Goal: Information Seeking & Learning: Learn about a topic

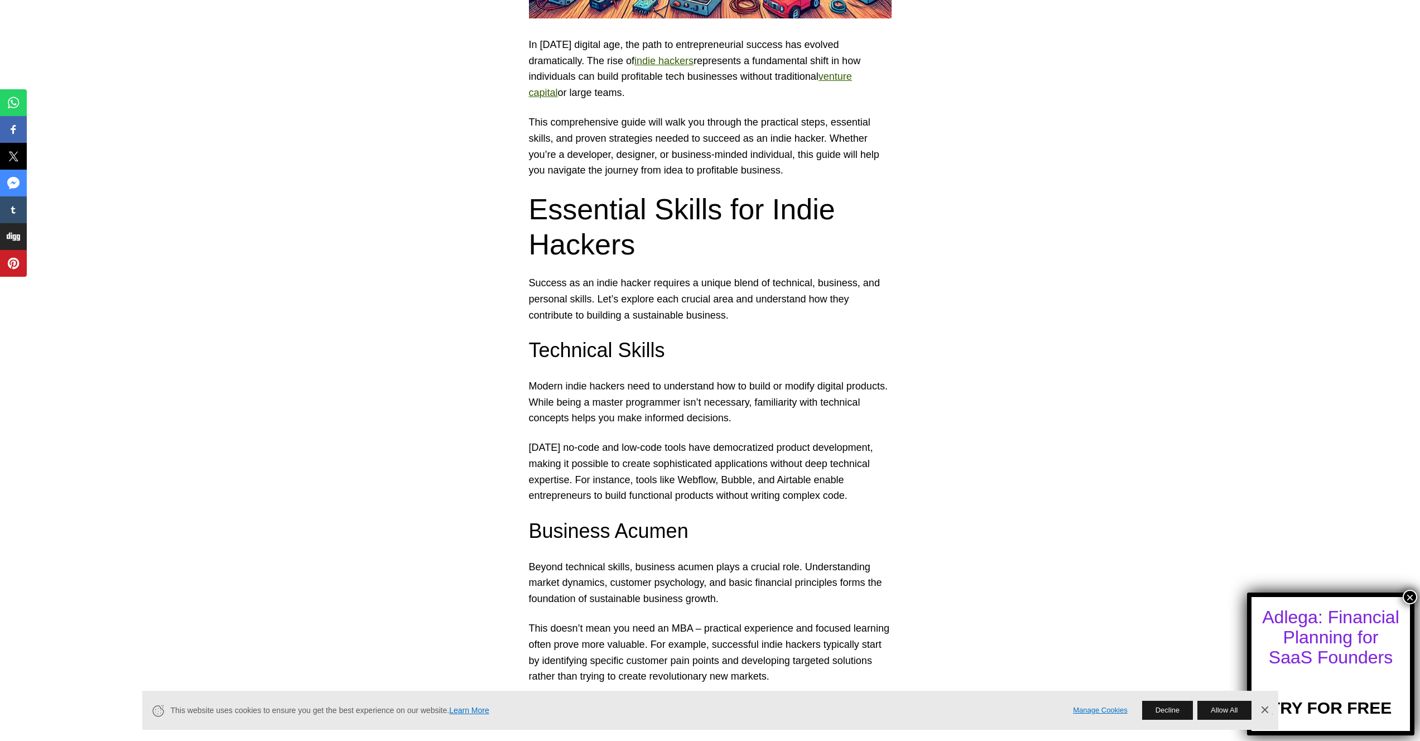
scroll to position [722, 0]
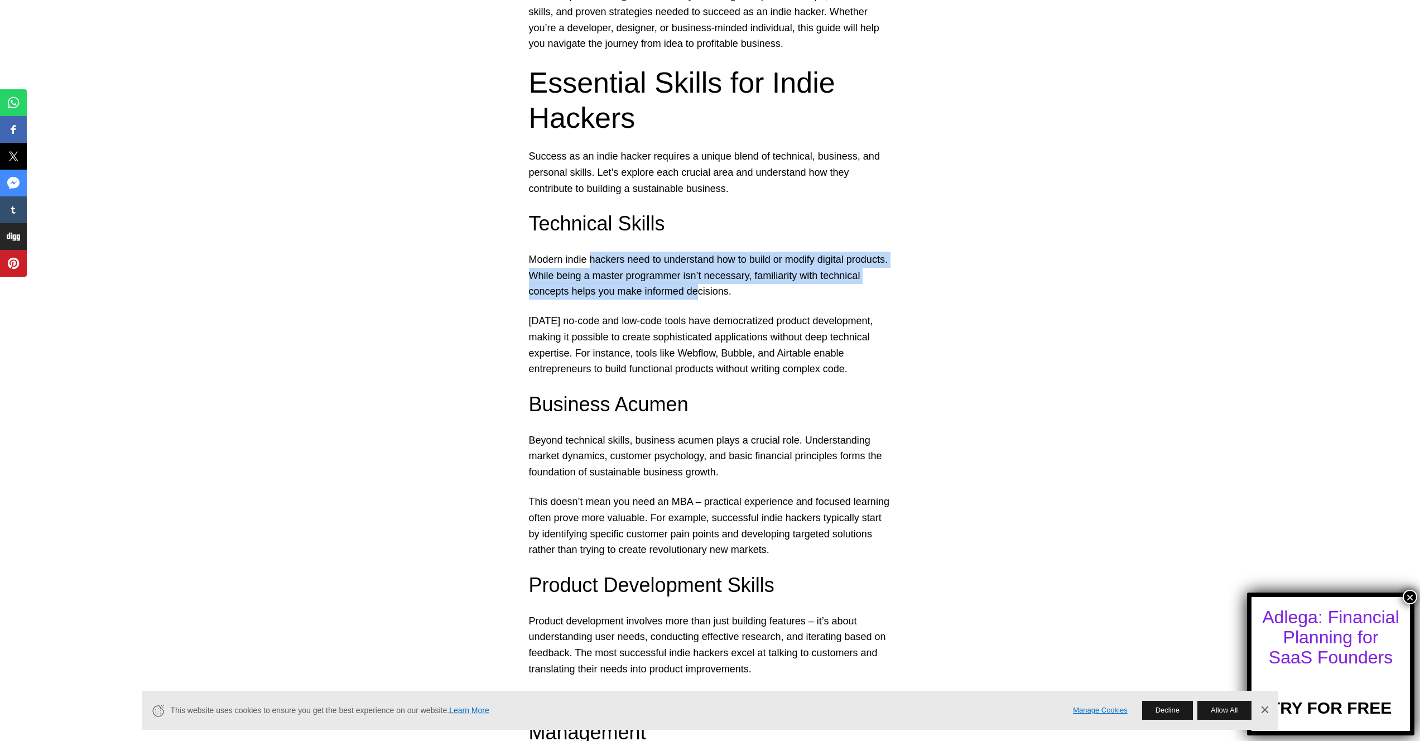
drag, startPoint x: 592, startPoint y: 257, endPoint x: 743, endPoint y: 290, distance: 155.5
click at [743, 290] on p "Modern indie hackers need to understand how to build or modify digital products…" at bounding box center [710, 276] width 363 height 48
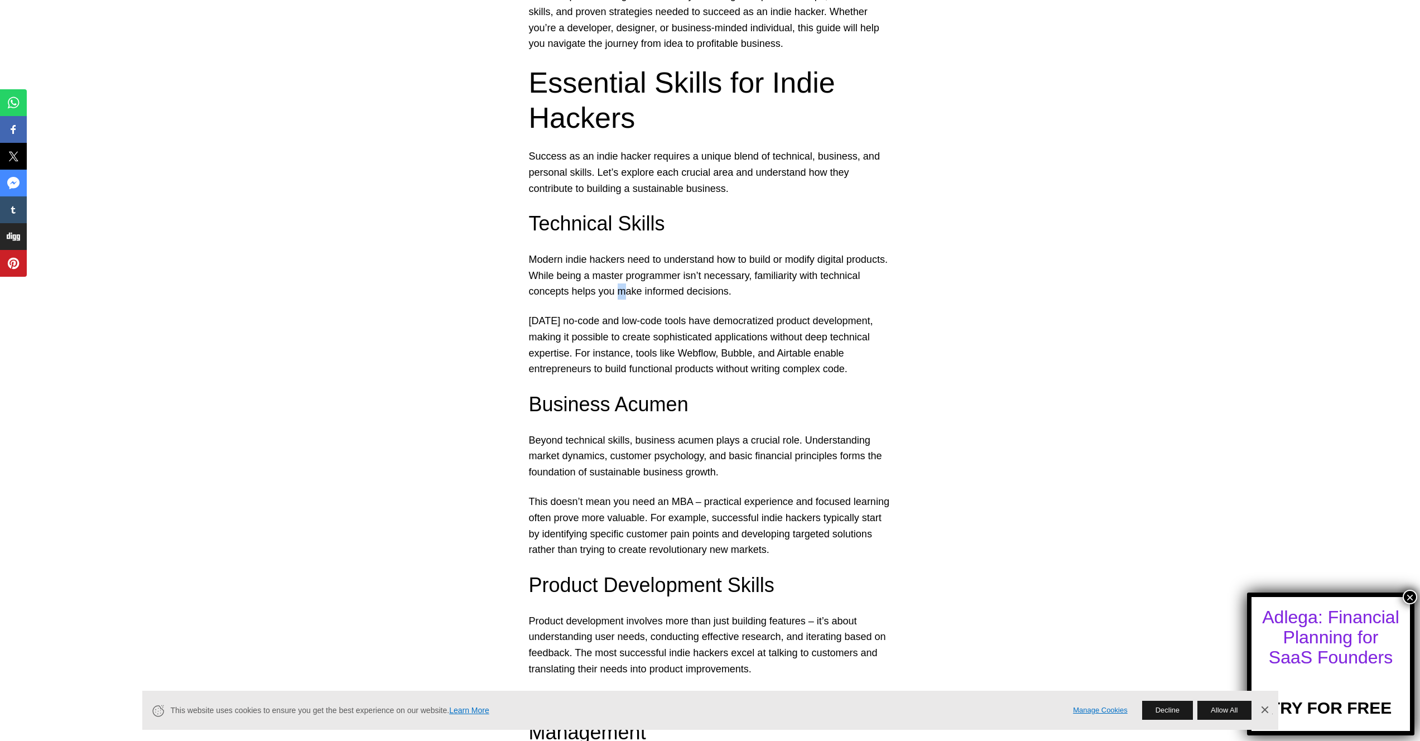
drag, startPoint x: 666, startPoint y: 285, endPoint x: 660, endPoint y: 292, distance: 9.5
click at [660, 292] on p "Modern indie hackers need to understand how to build or modify digital products…" at bounding box center [710, 276] width 363 height 48
drag, startPoint x: 784, startPoint y: 278, endPoint x: 854, endPoint y: 291, distance: 70.9
click at [854, 291] on p "Modern indie hackers need to understand how to build or modify digital products…" at bounding box center [710, 276] width 363 height 48
click at [746, 288] on p "Modern indie hackers need to understand how to build or modify digital products…" at bounding box center [710, 276] width 363 height 48
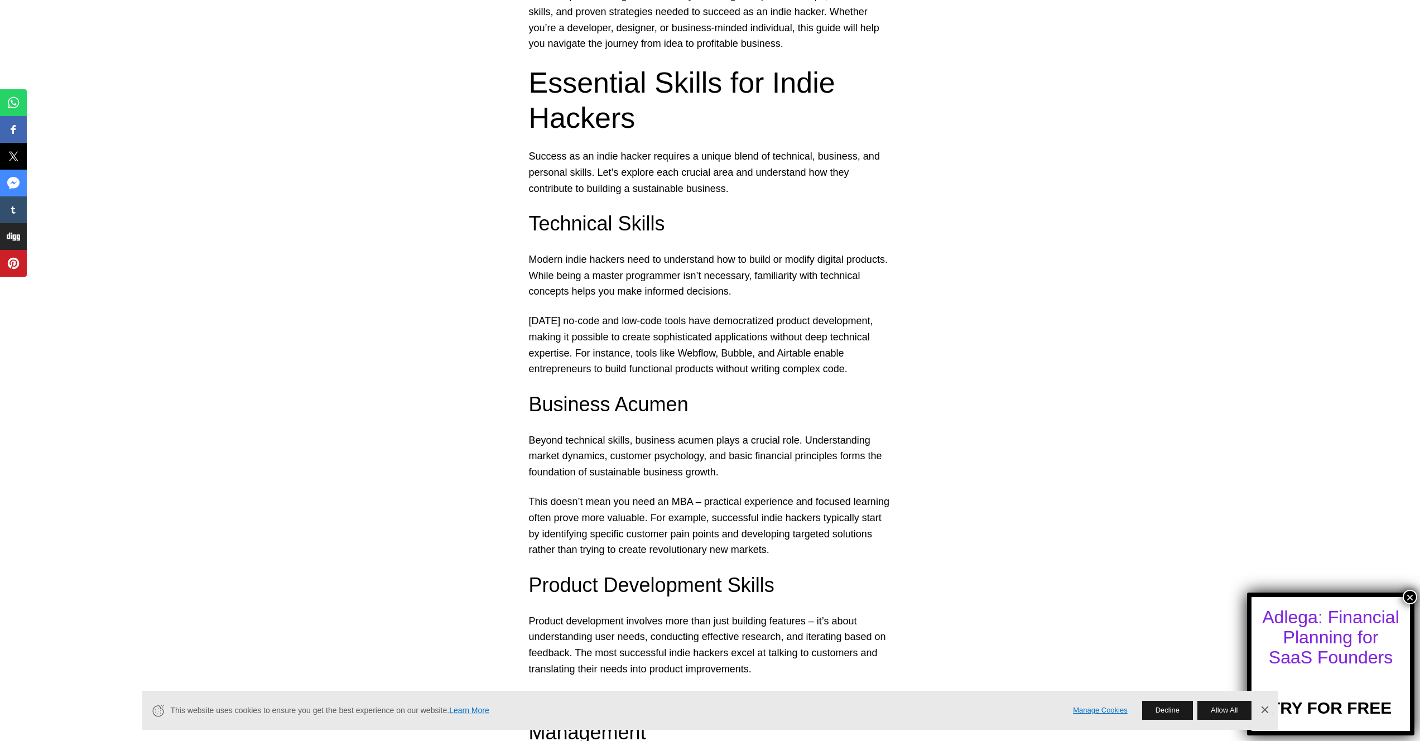
drag, startPoint x: 542, startPoint y: 315, endPoint x: 746, endPoint y: 324, distance: 203.3
click at [751, 324] on p "[DATE] no-code and low-code tools have democratized product development, making…" at bounding box center [710, 345] width 363 height 64
drag, startPoint x: 655, startPoint y: 322, endPoint x: 881, endPoint y: 341, distance: 226.8
click at [716, 353] on p "[DATE] no-code and low-code tools have democratized product development, making…" at bounding box center [710, 345] width 363 height 64
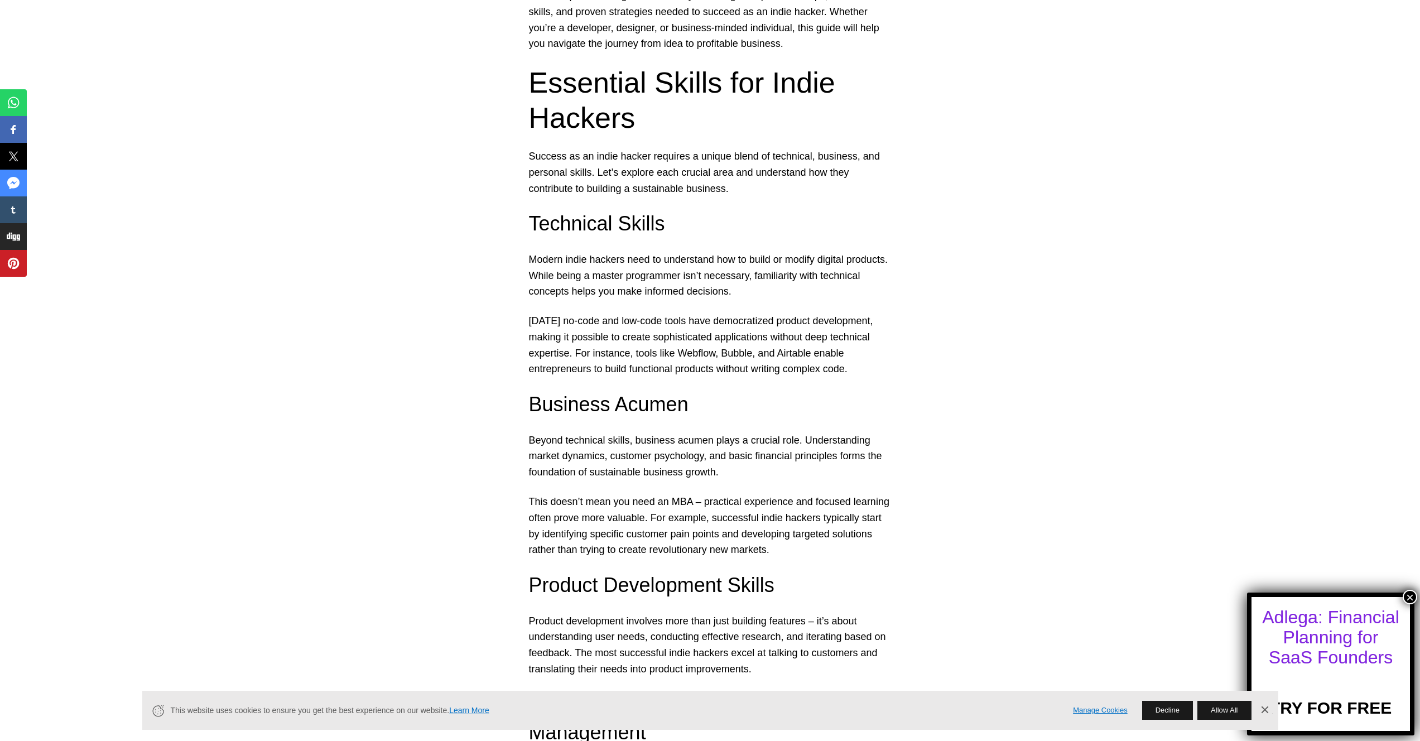
drag, startPoint x: 711, startPoint y: 343, endPoint x: 841, endPoint y: 359, distance: 131.1
click at [841, 359] on p "[DATE] no-code and low-code tools have democratized product development, making…" at bounding box center [710, 345] width 363 height 64
drag, startPoint x: 601, startPoint y: 349, endPoint x: 869, endPoint y: 381, distance: 270.4
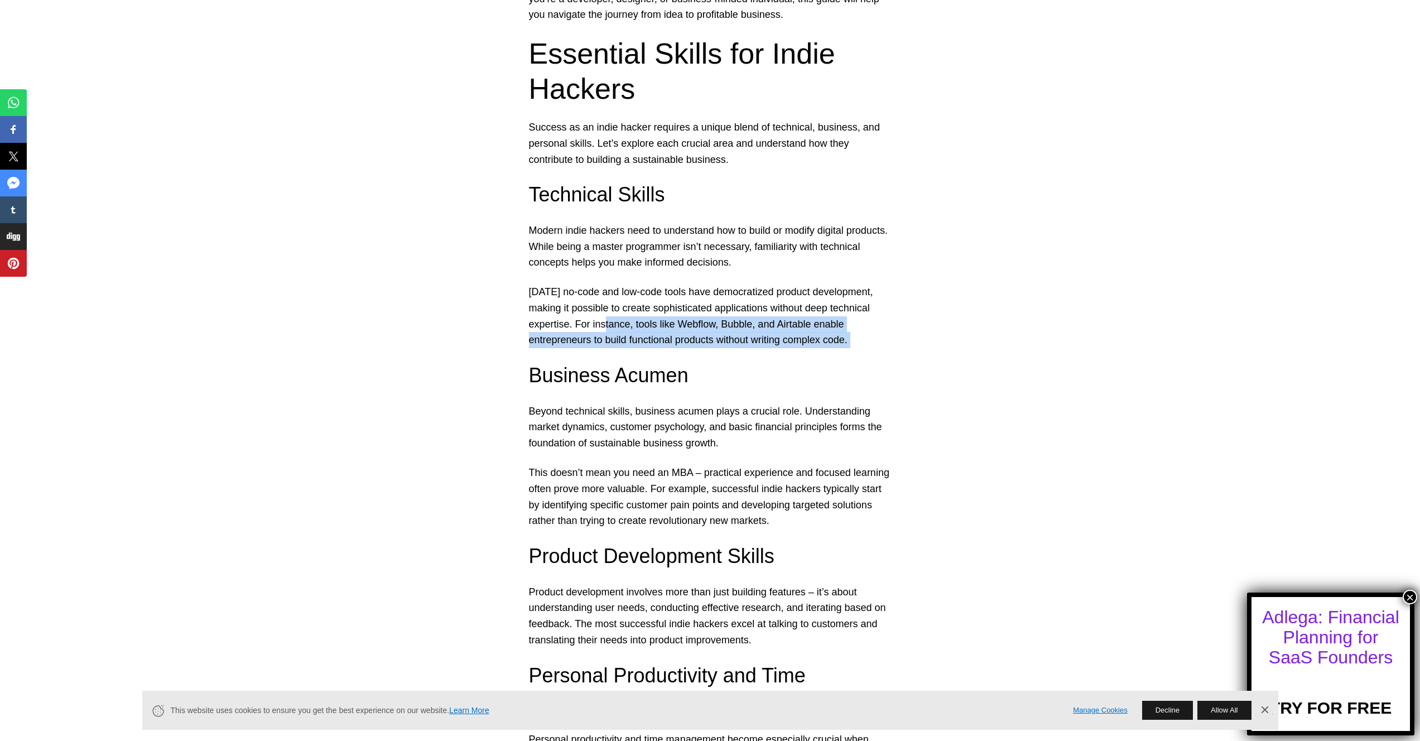
scroll to position [758, 0]
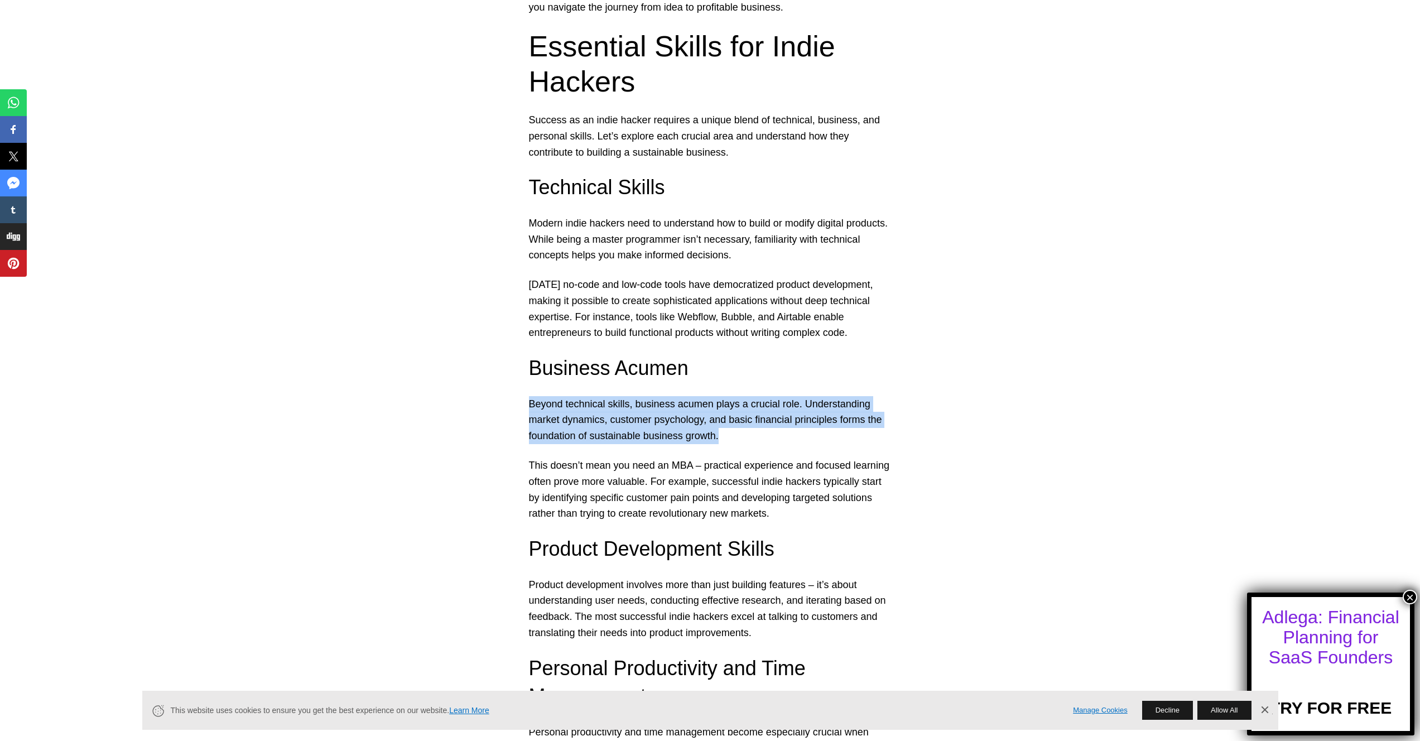
drag, startPoint x: 530, startPoint y: 409, endPoint x: 830, endPoint y: 434, distance: 301.3
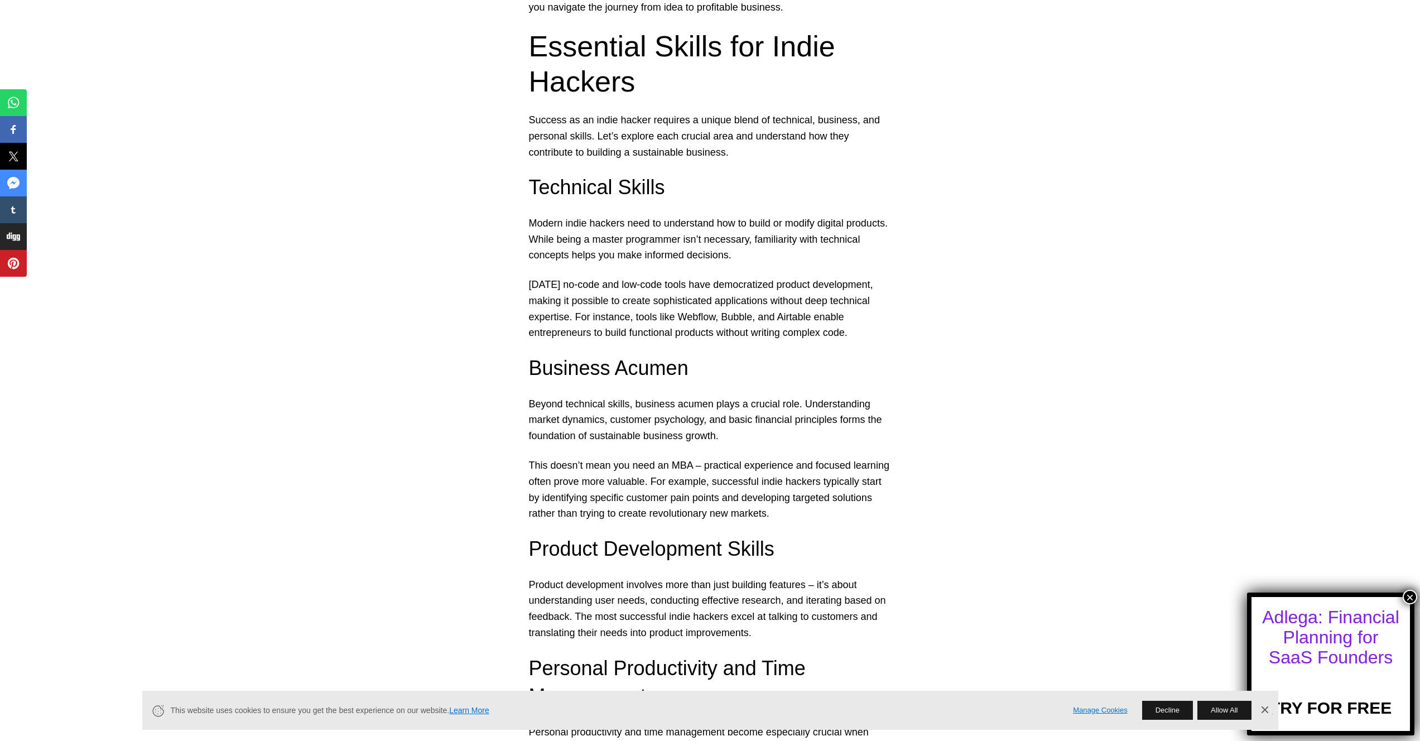
drag, startPoint x: 730, startPoint y: 428, endPoint x: 617, endPoint y: 433, distance: 113.4
click at [617, 433] on p "Beyond technical skills, business acumen plays a crucial role. Understanding ma…" at bounding box center [710, 420] width 363 height 48
drag, startPoint x: 774, startPoint y: 434, endPoint x: 496, endPoint y: 439, distance: 277.4
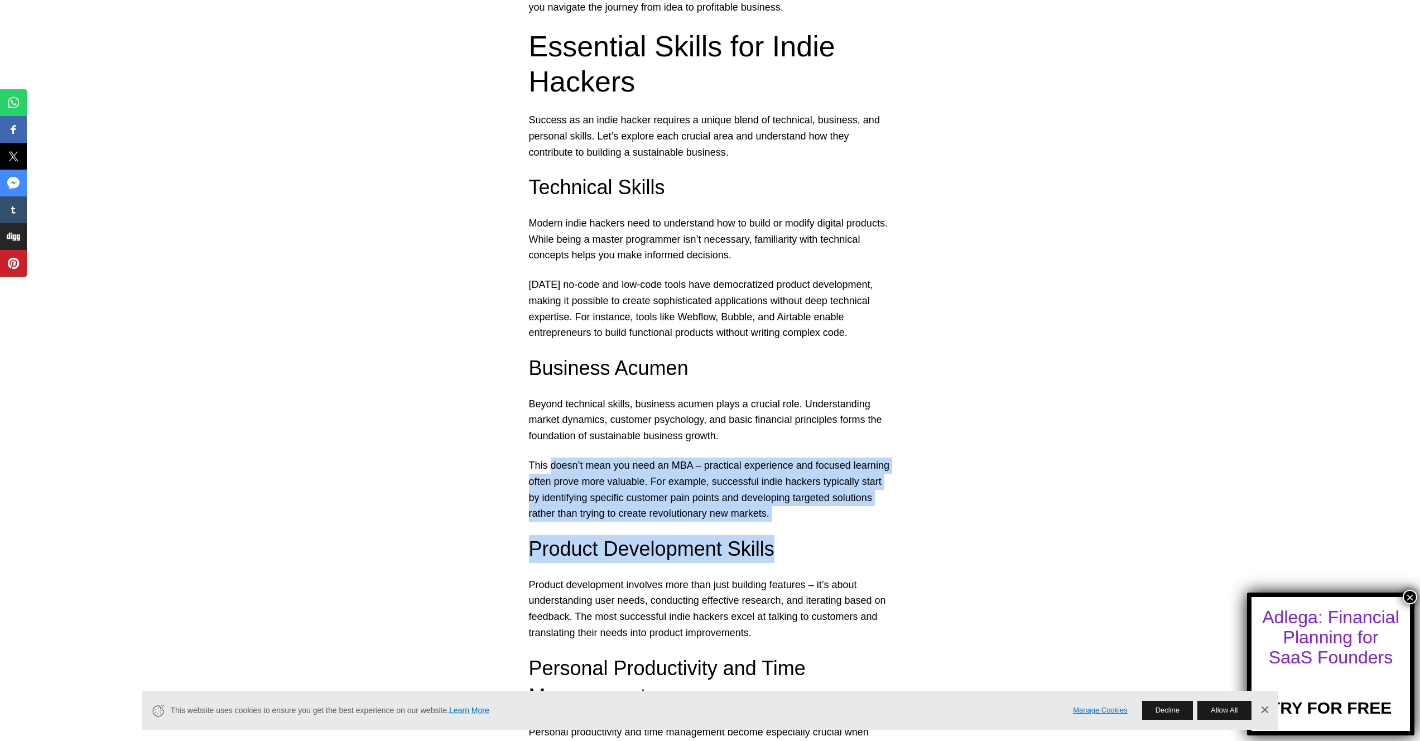
drag, startPoint x: 550, startPoint y: 469, endPoint x: 838, endPoint y: 546, distance: 298.5
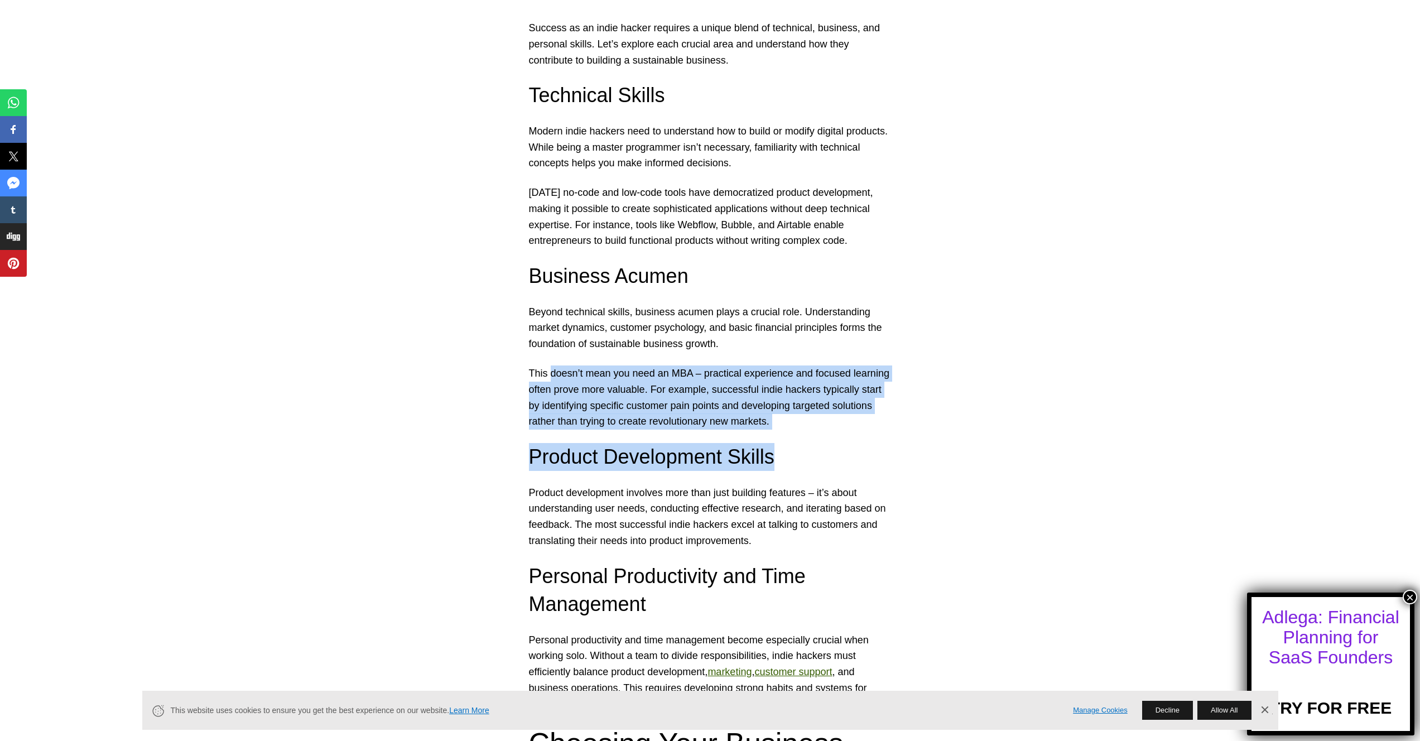
scroll to position [865, 0]
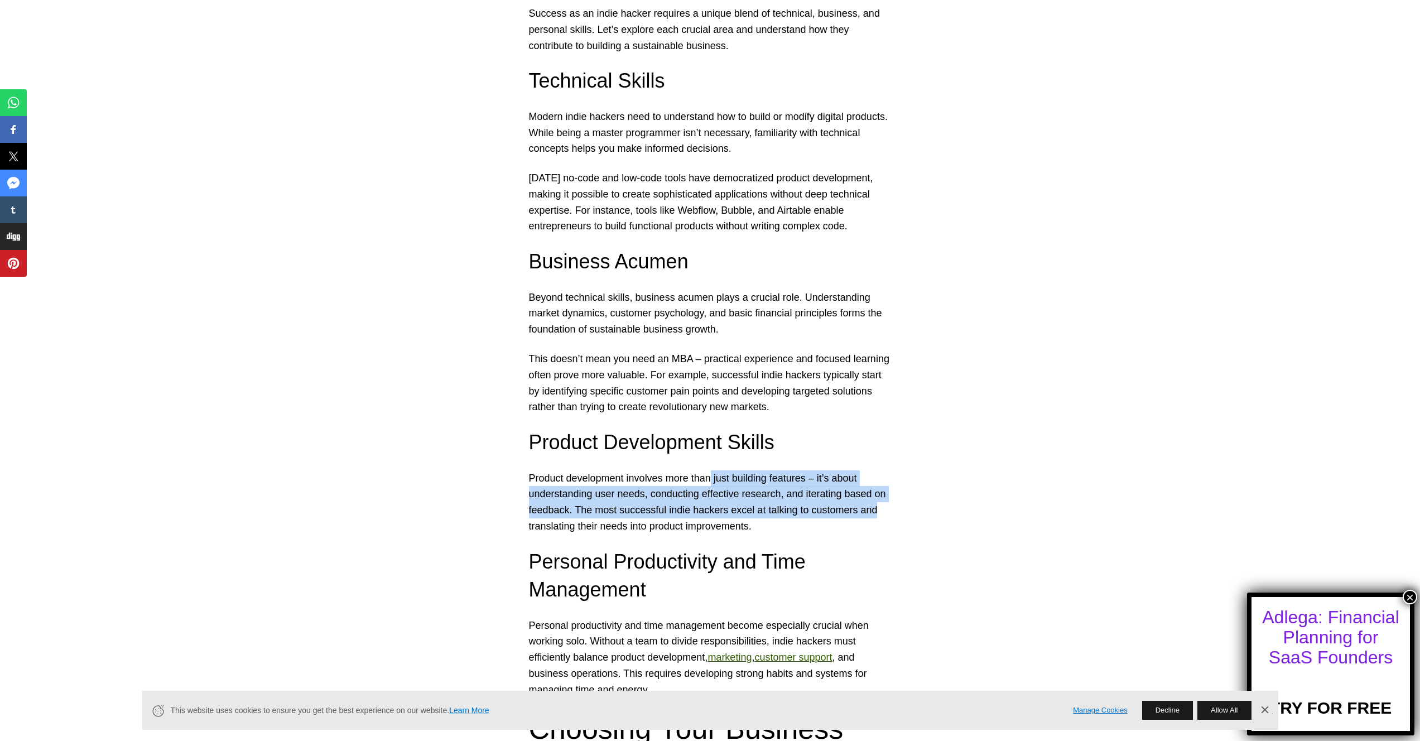
drag, startPoint x: 713, startPoint y: 474, endPoint x: 911, endPoint y: 514, distance: 201.5
drag, startPoint x: 797, startPoint y: 529, endPoint x: 490, endPoint y: 489, distance: 309.4
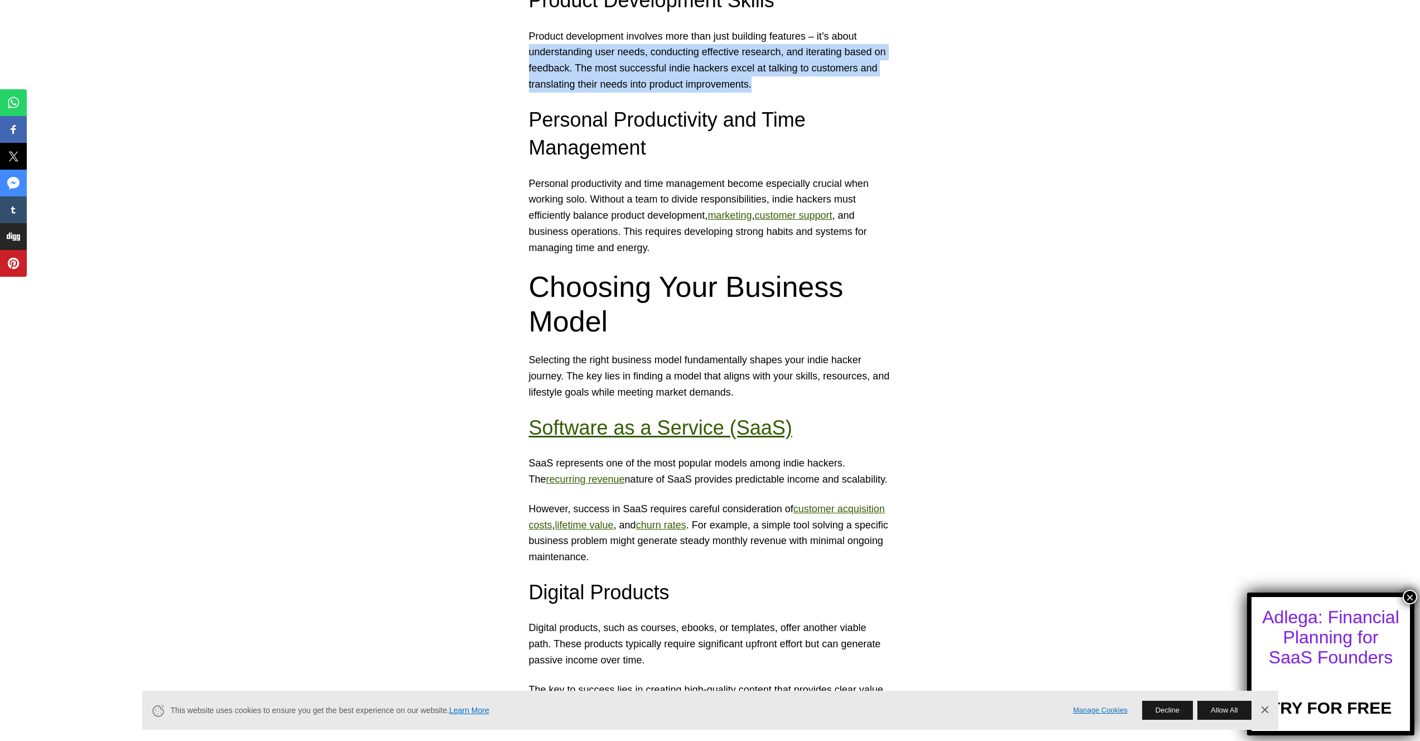
scroll to position [1434, 0]
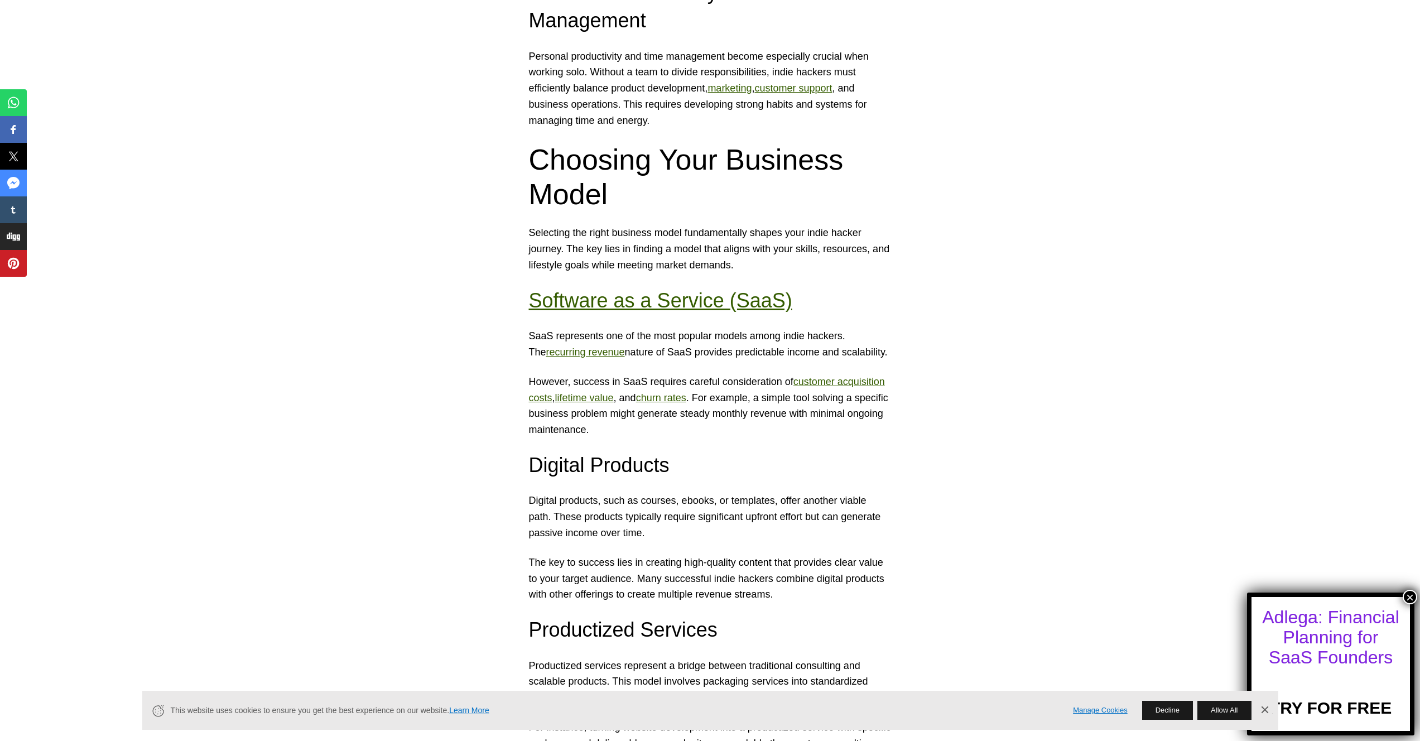
drag, startPoint x: 592, startPoint y: 325, endPoint x: 955, endPoint y: 357, distance: 364.7
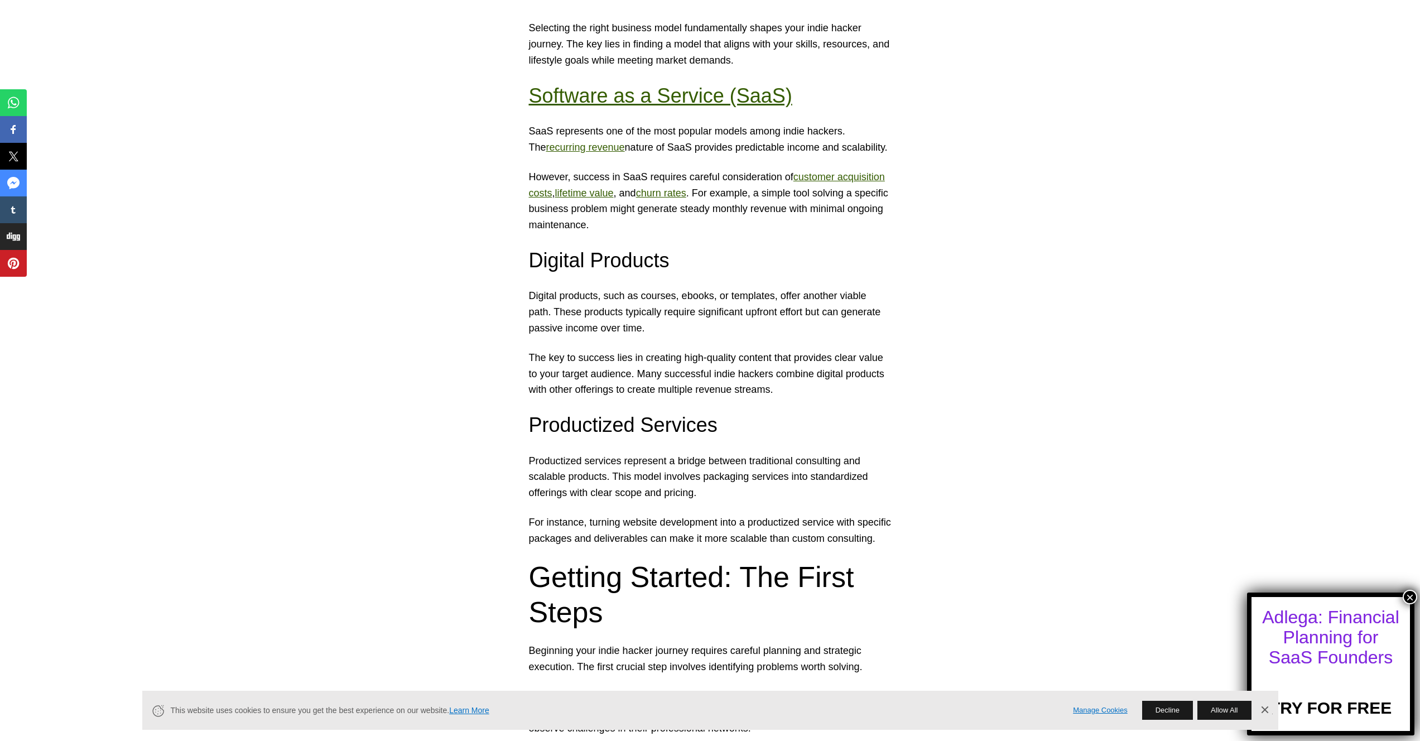
scroll to position [1703, 0]
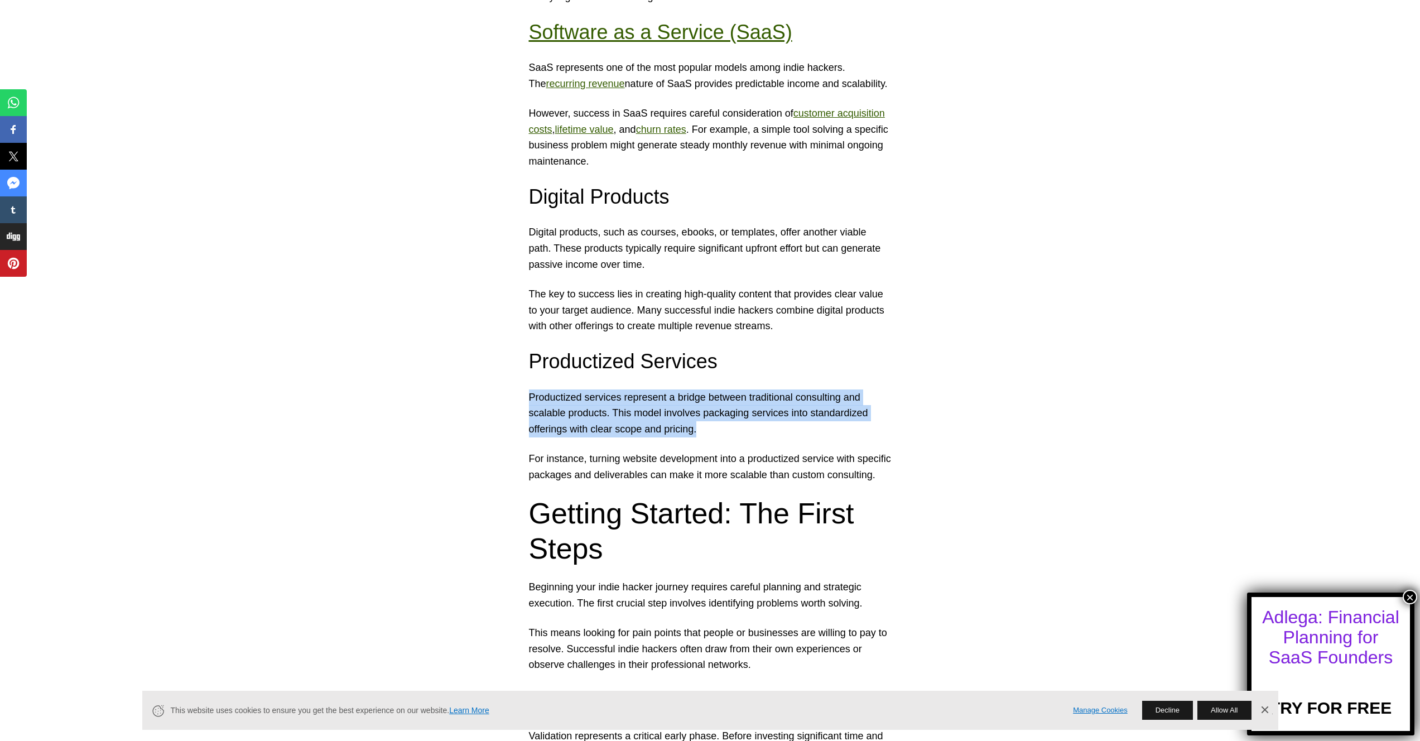
drag, startPoint x: 523, startPoint y: 393, endPoint x: 765, endPoint y: 436, distance: 245.4
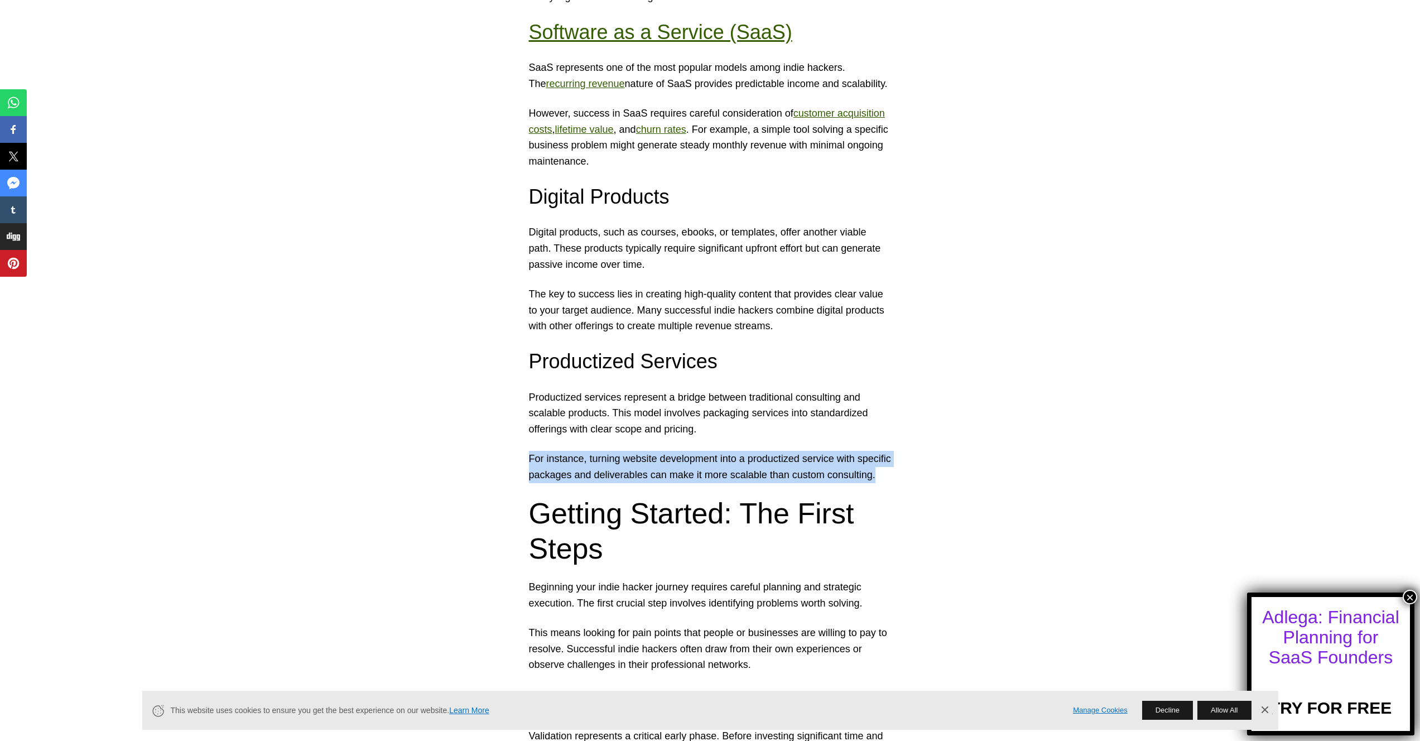
drag, startPoint x: 541, startPoint y: 449, endPoint x: 610, endPoint y: 490, distance: 80.1
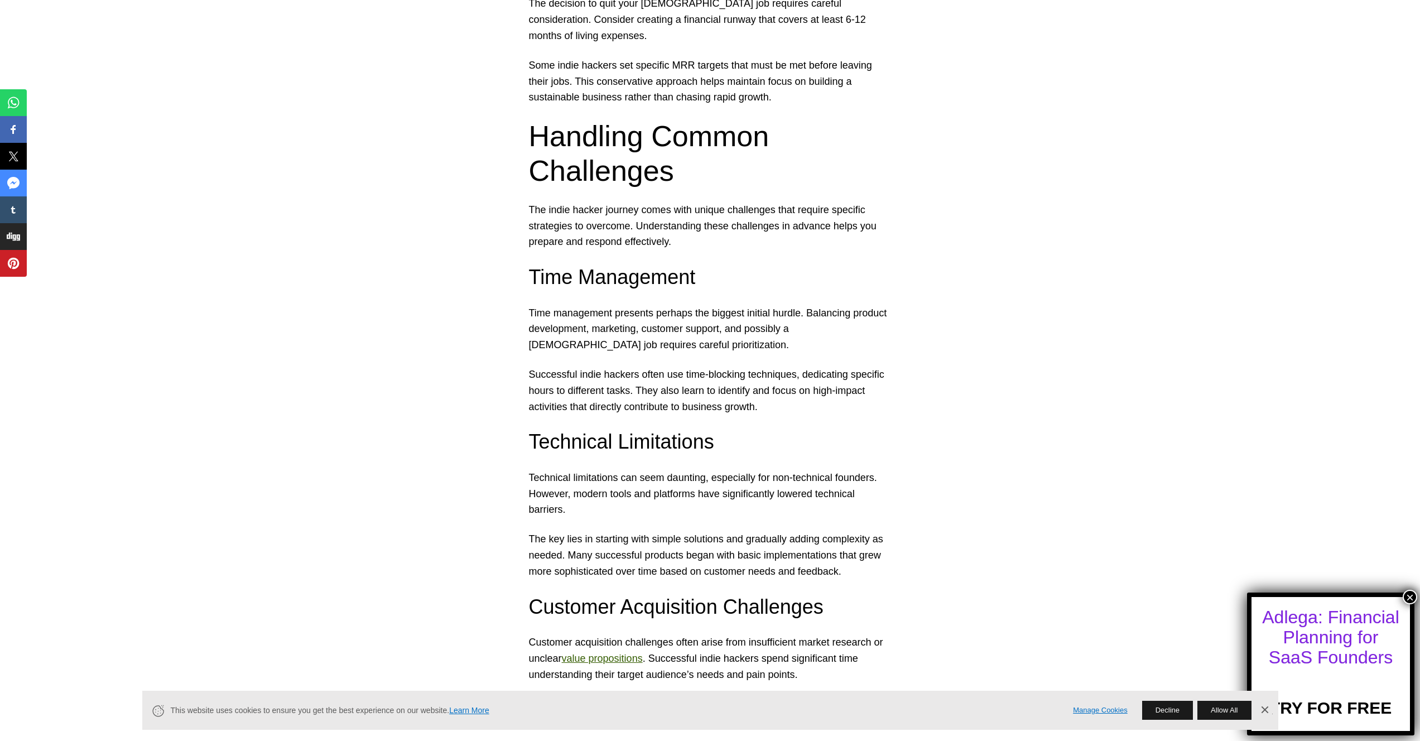
scroll to position [4588, 0]
